Goal: Check status

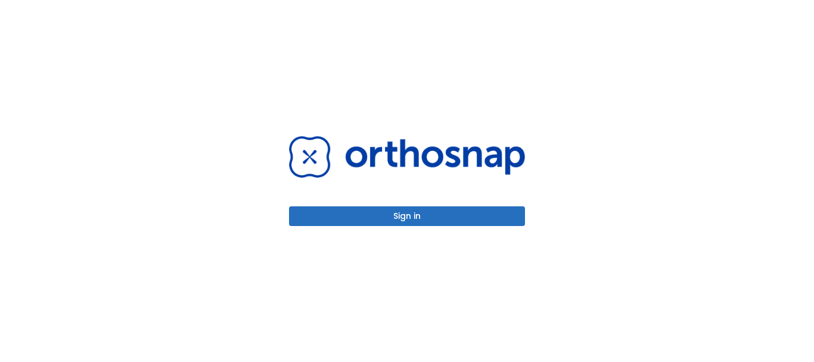
click at [464, 220] on button "Sign in" at bounding box center [407, 216] width 236 height 20
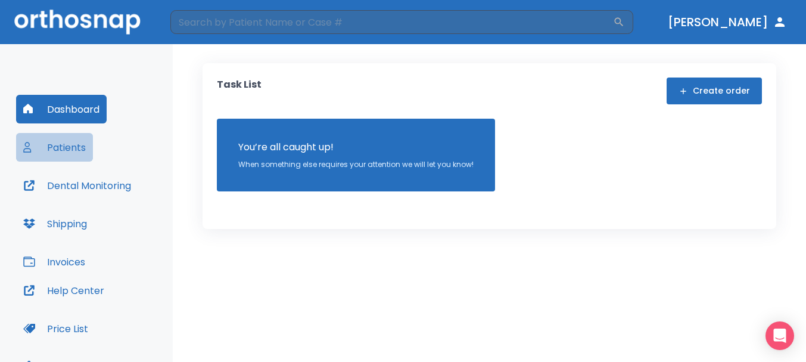
click at [84, 155] on button "Patients" at bounding box center [54, 147] width 77 height 29
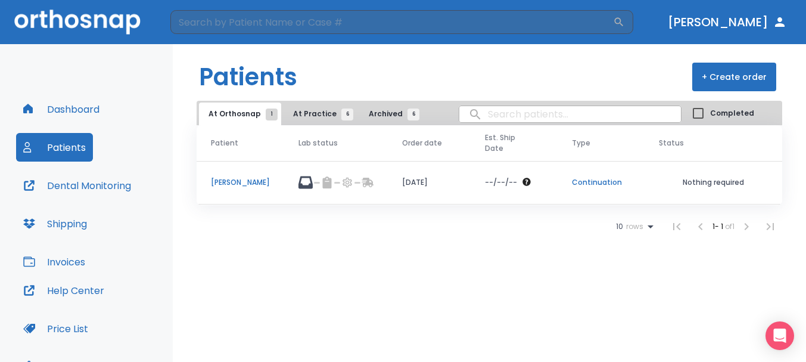
click at [251, 181] on p "[PERSON_NAME]" at bounding box center [240, 182] width 59 height 11
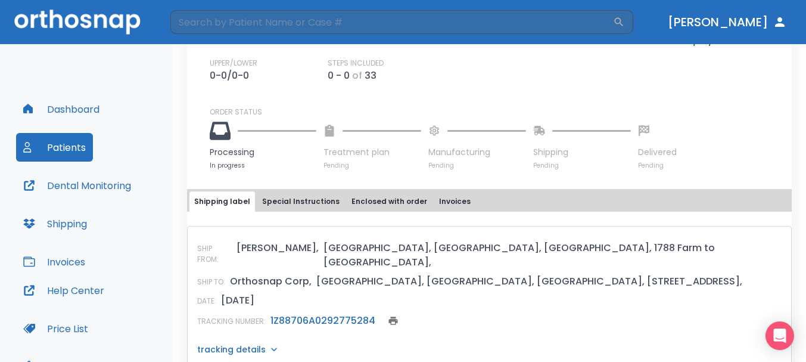
scroll to position [357, 0]
click at [338, 313] on link "1Z88706A0292775284" at bounding box center [322, 320] width 105 height 14
click at [70, 193] on button "Dental Monitoring" at bounding box center [77, 185] width 122 height 29
